Goal: Transaction & Acquisition: Purchase product/service

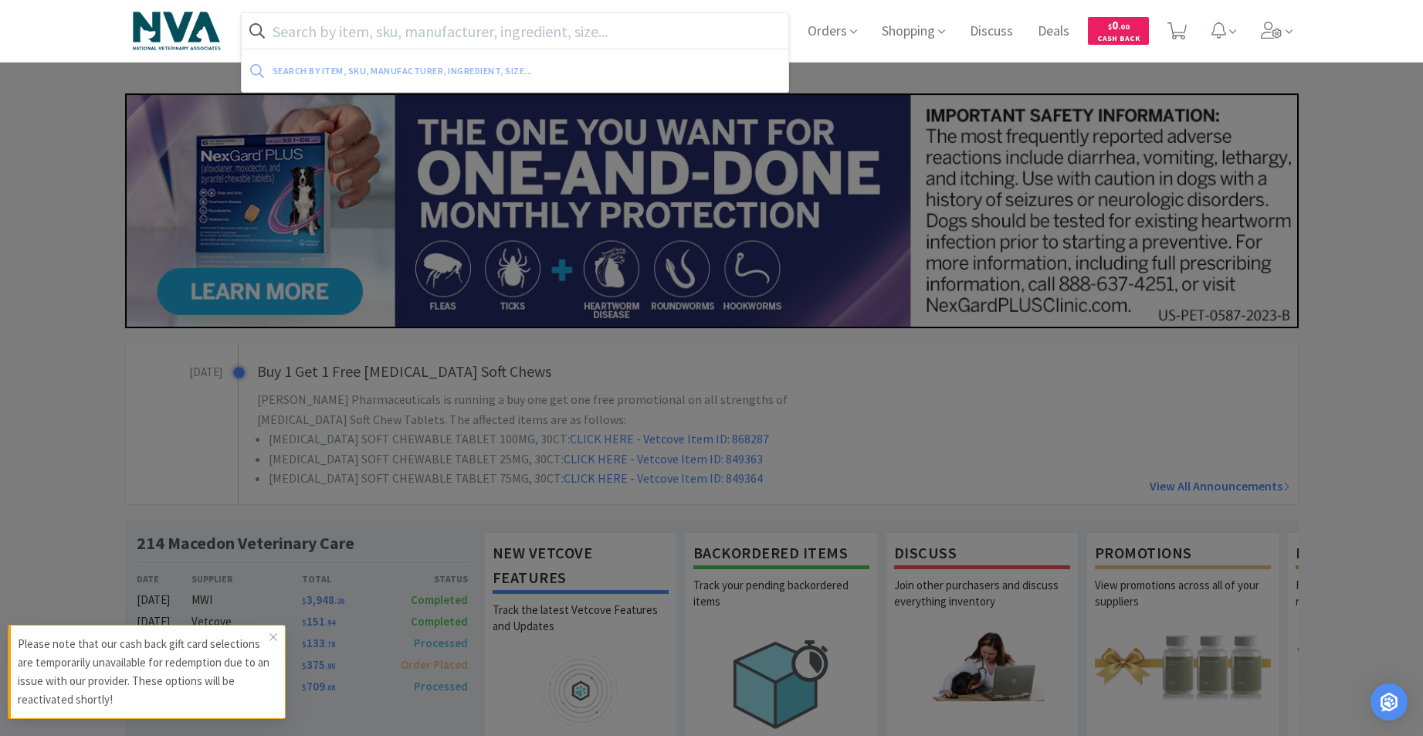
click at [508, 32] on input "text" at bounding box center [515, 31] width 547 height 36
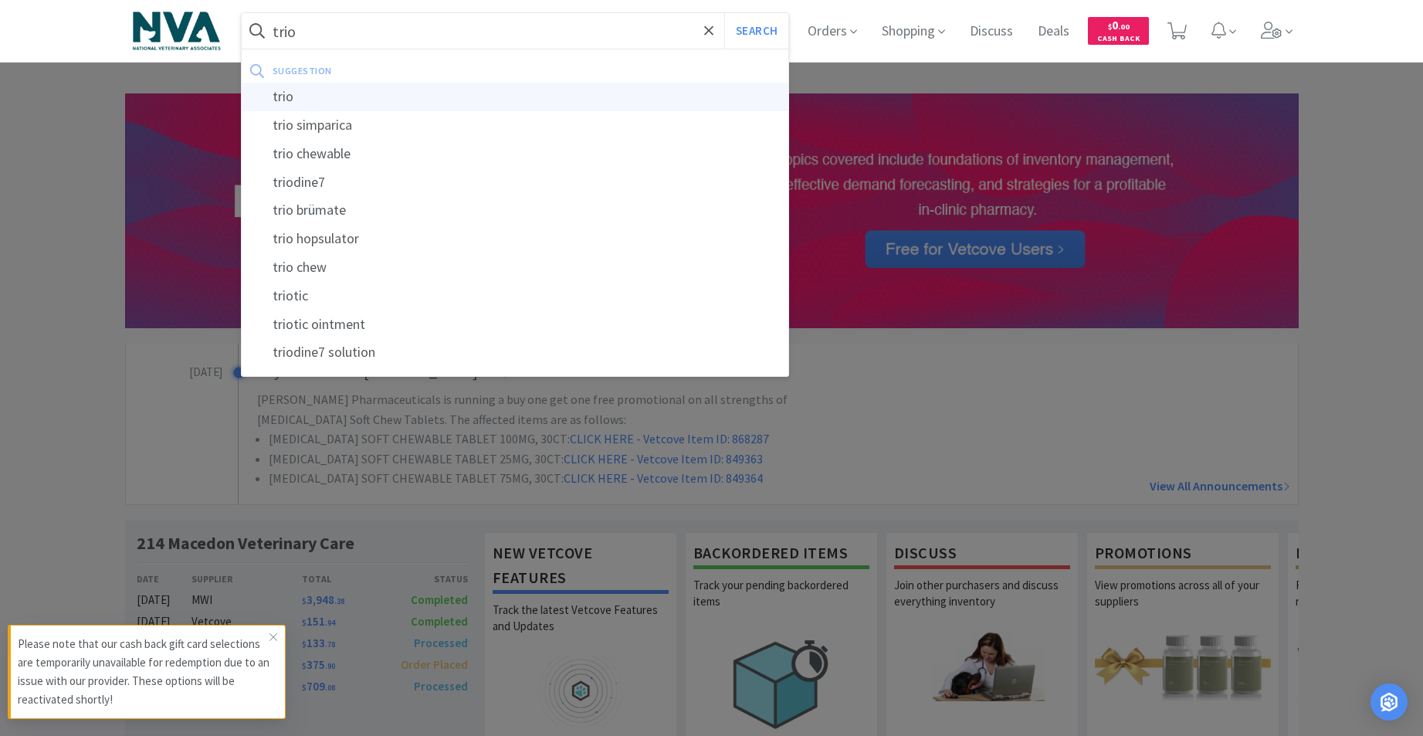
type input "trio"
click at [292, 103] on div "trio" at bounding box center [515, 97] width 547 height 29
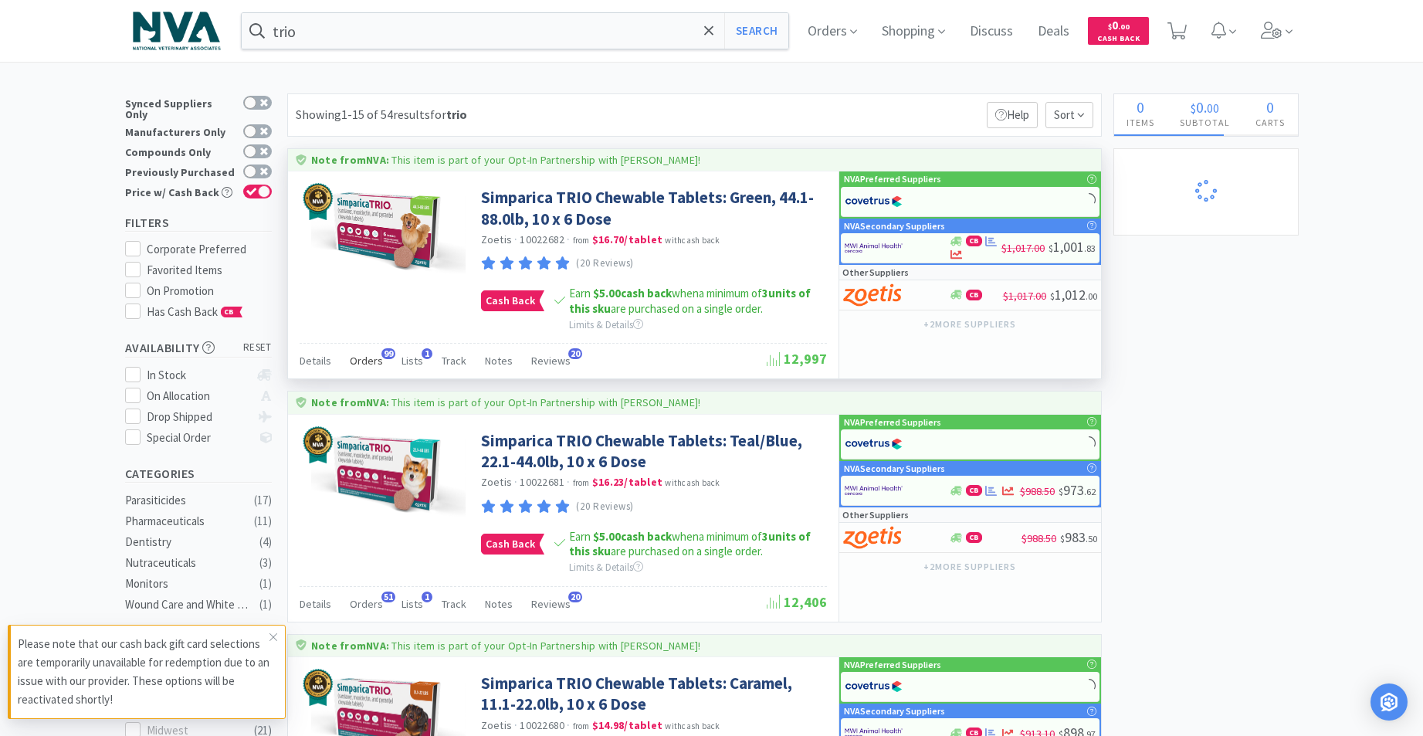
click at [359, 364] on span "Orders" at bounding box center [366, 361] width 33 height 14
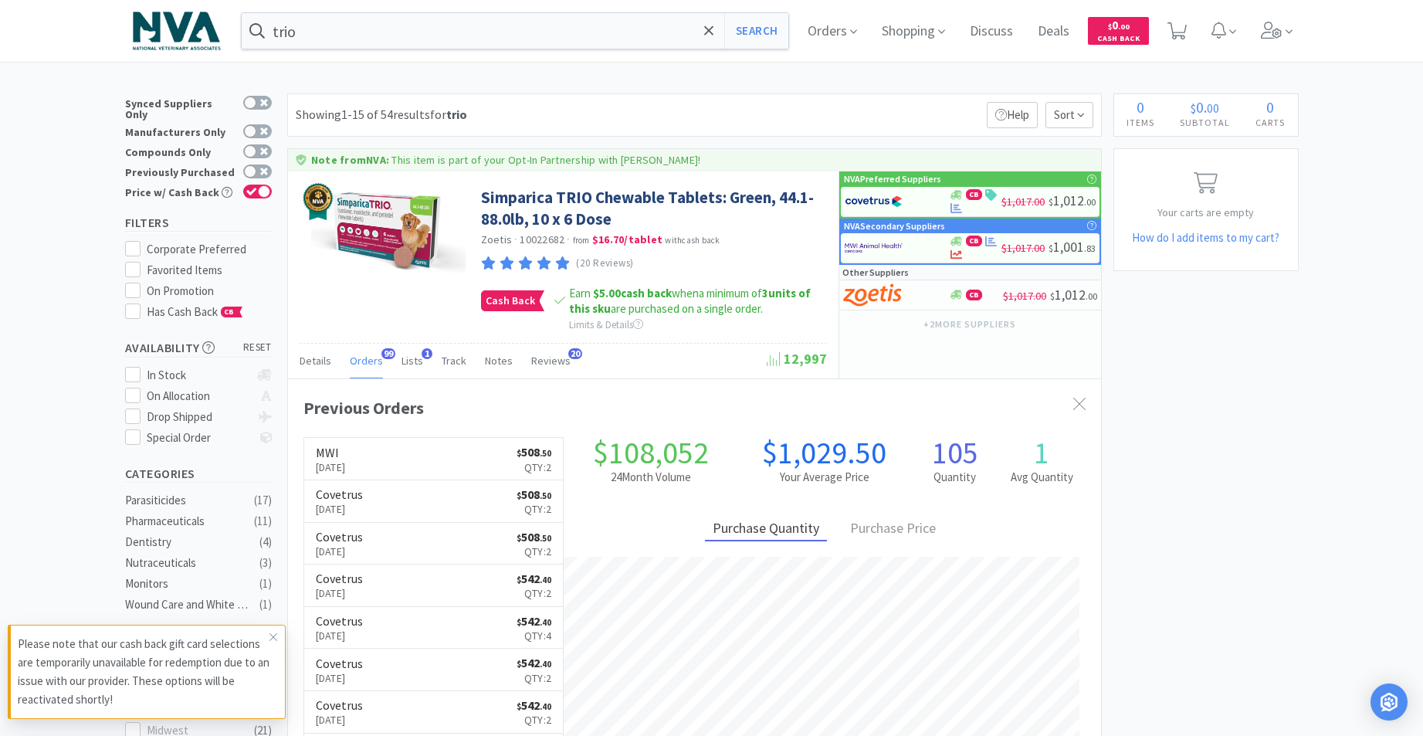
scroll to position [414, 813]
click at [1084, 404] on icon at bounding box center [1079, 404] width 12 height 12
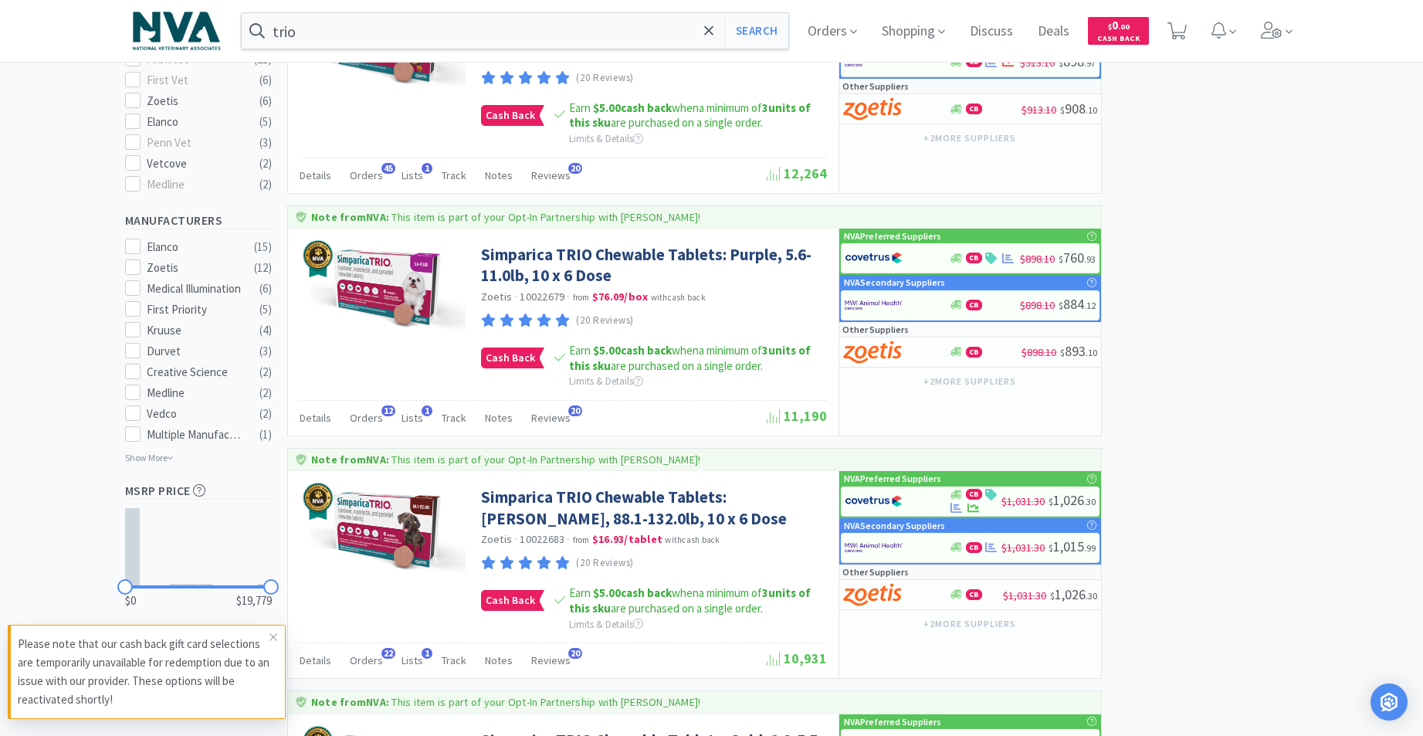
scroll to position [751, 0]
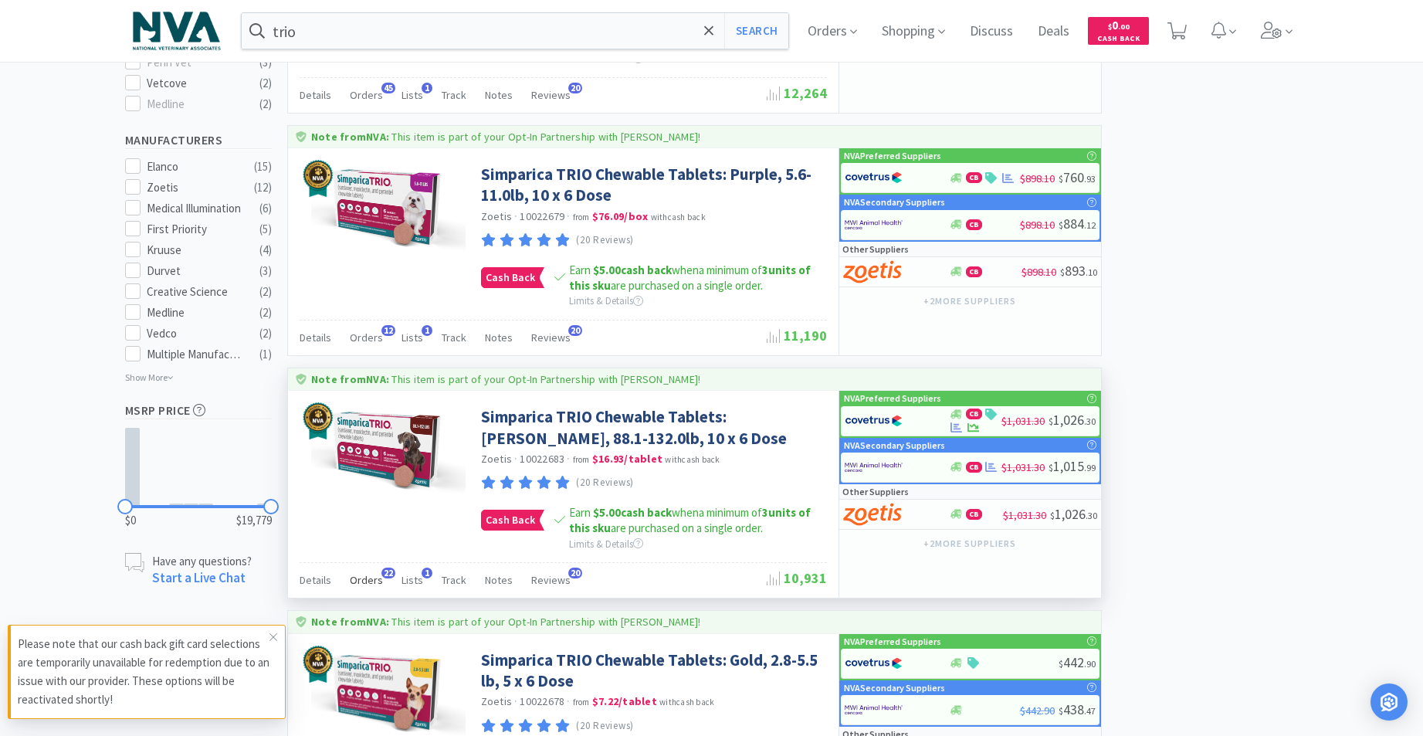
click at [363, 581] on span "Orders" at bounding box center [366, 580] width 33 height 14
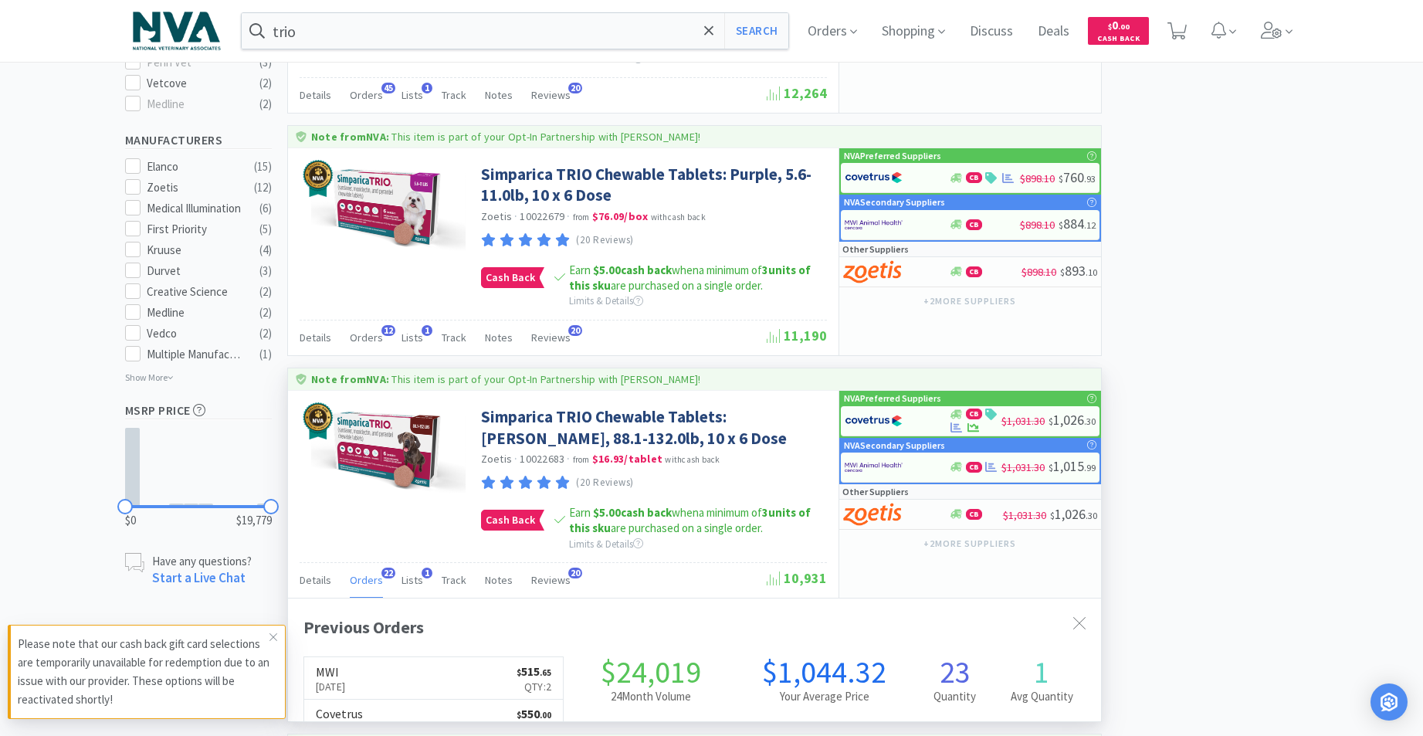
scroll to position [414, 813]
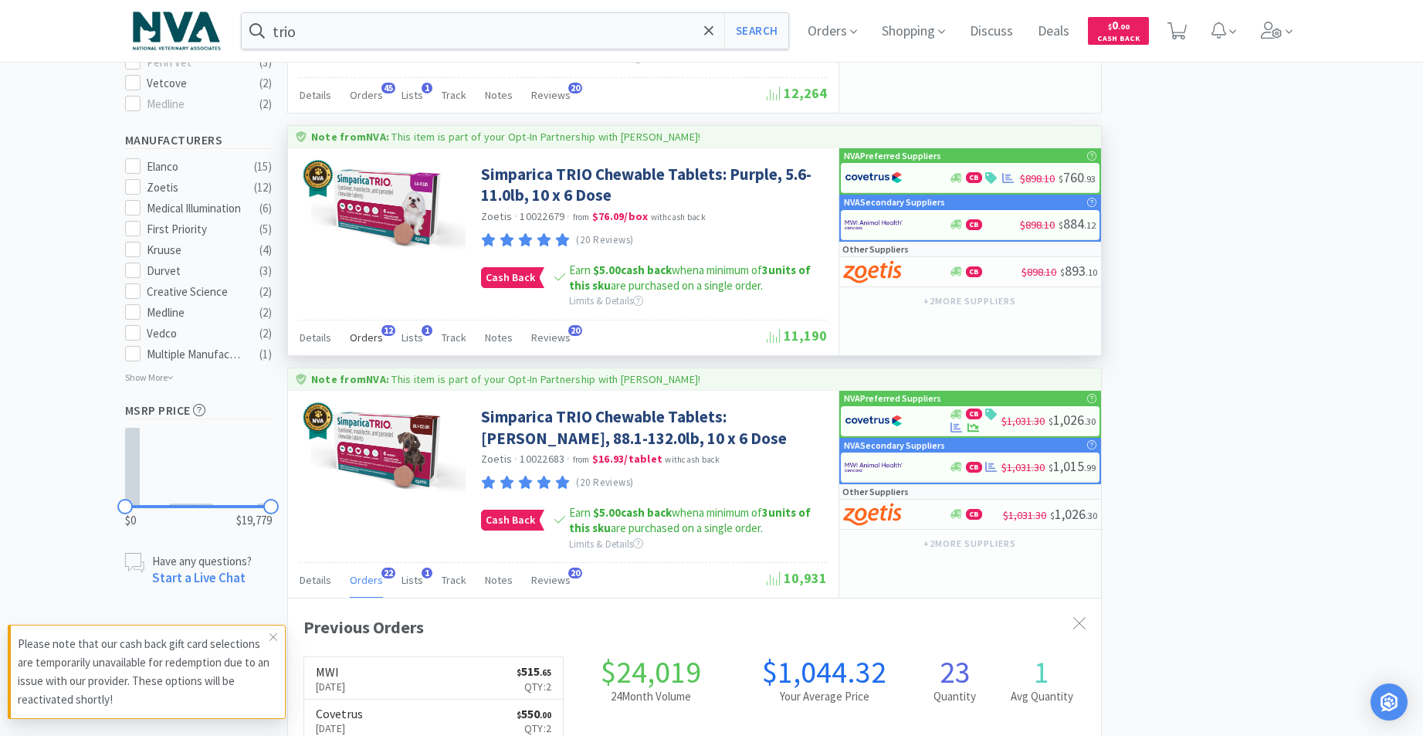
click at [359, 336] on span "Orders" at bounding box center [366, 337] width 33 height 14
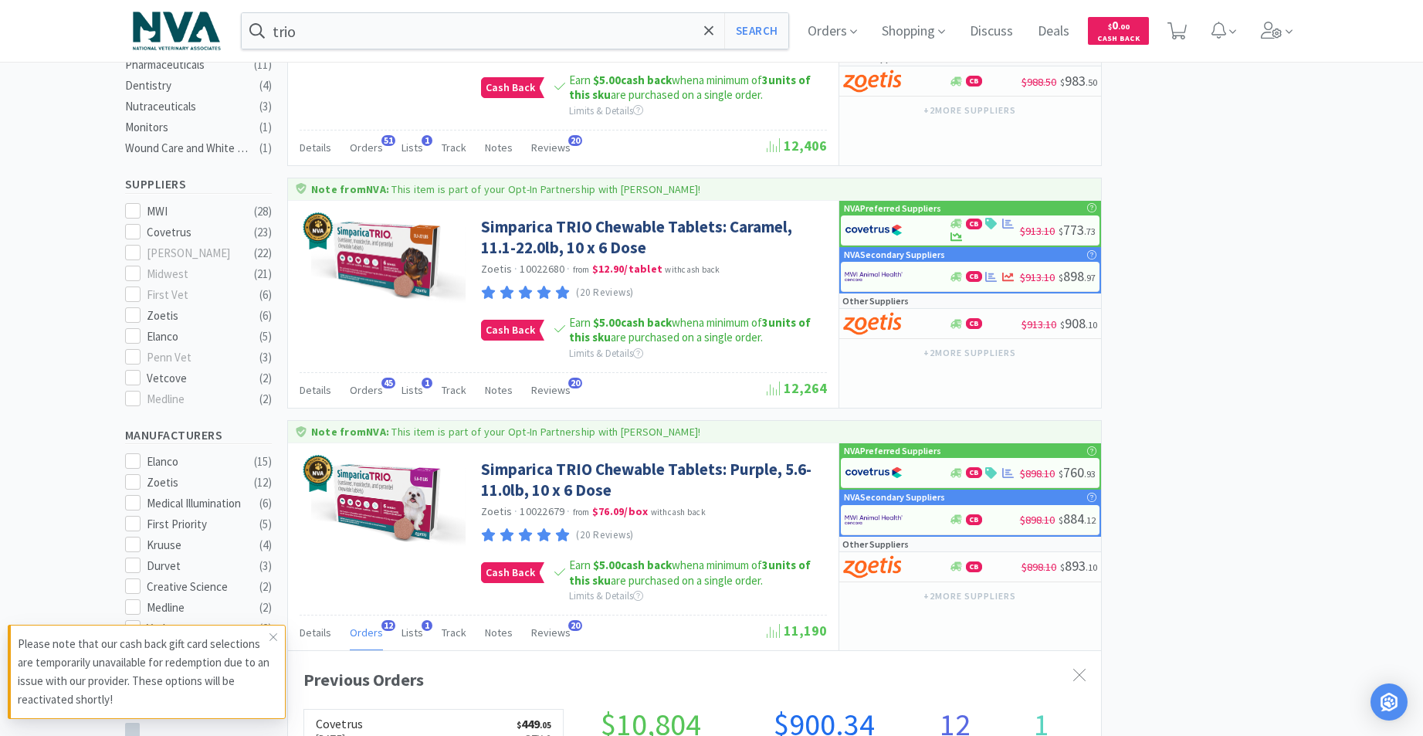
scroll to position [360, 0]
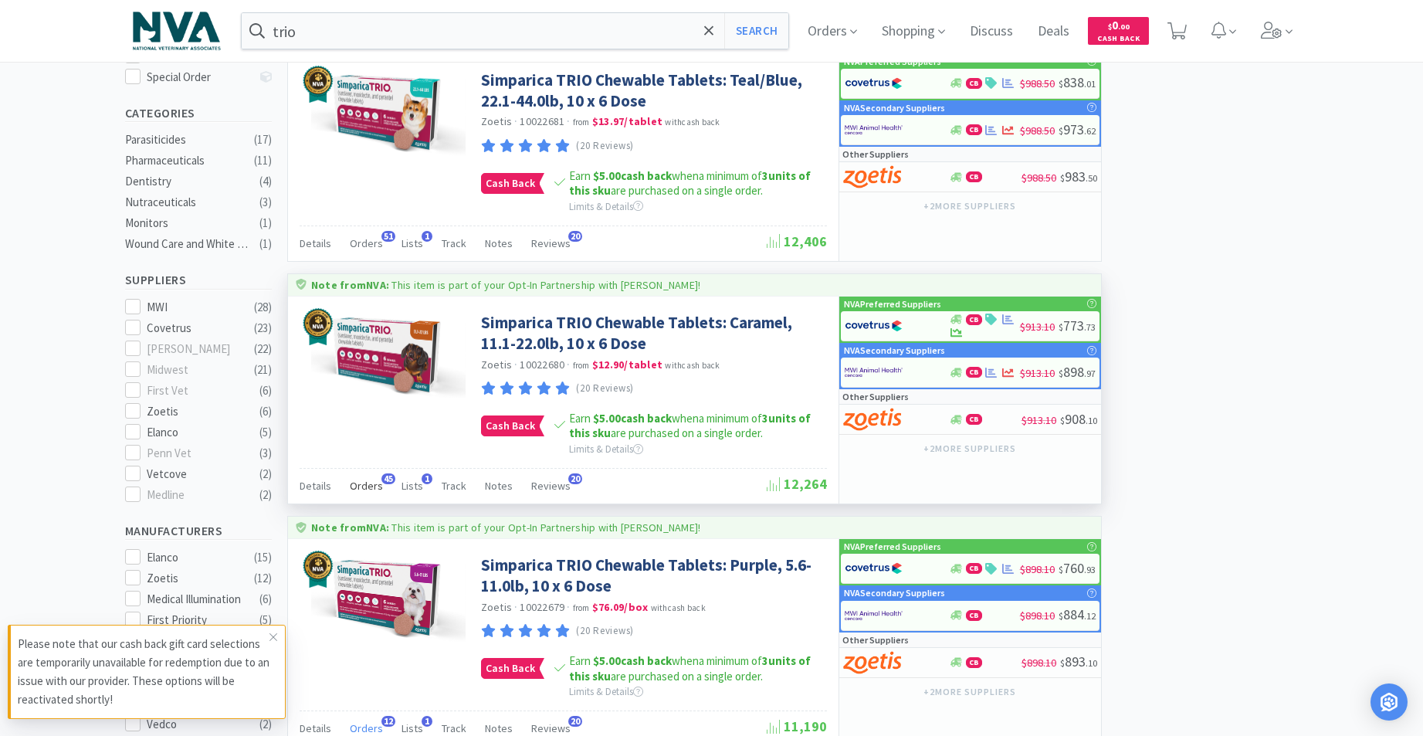
click at [366, 479] on span "Orders" at bounding box center [366, 486] width 33 height 14
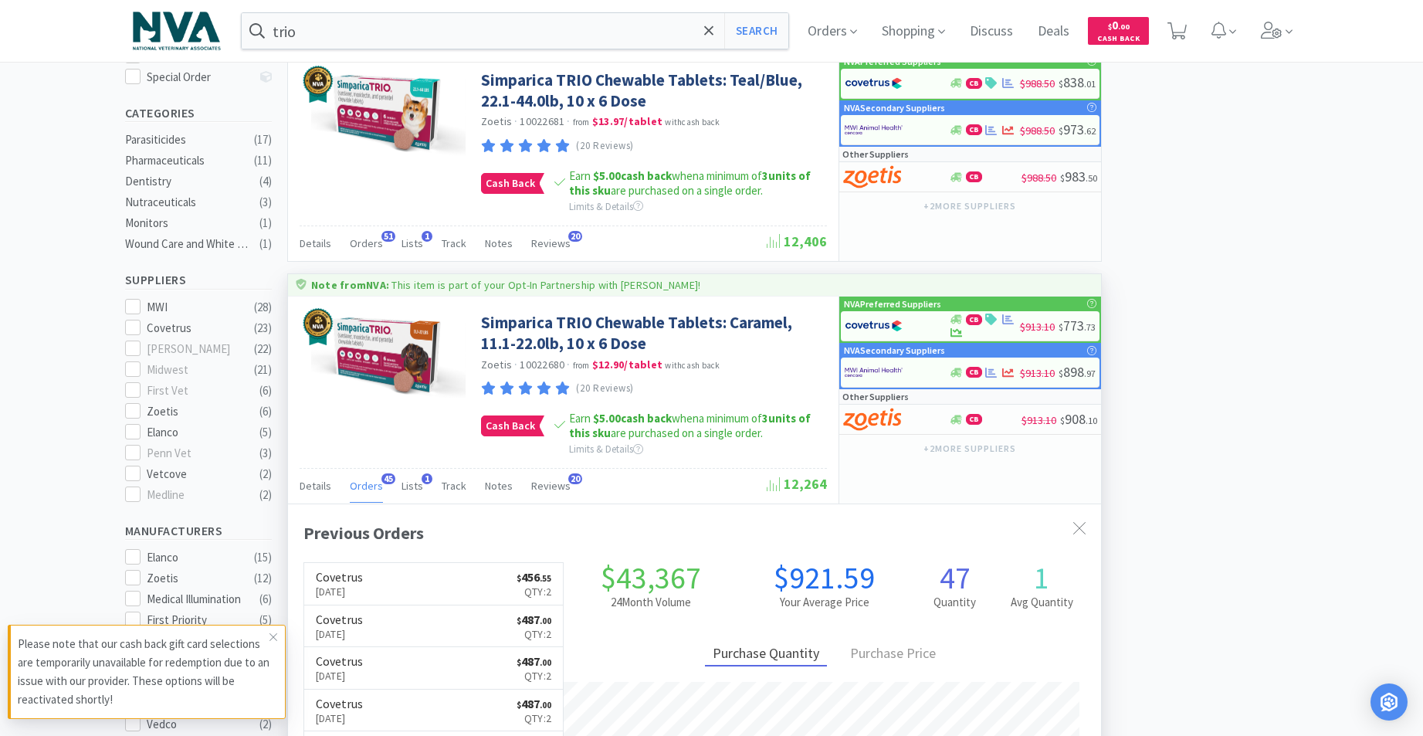
scroll to position [283, 0]
